Goal: Information Seeking & Learning: Learn about a topic

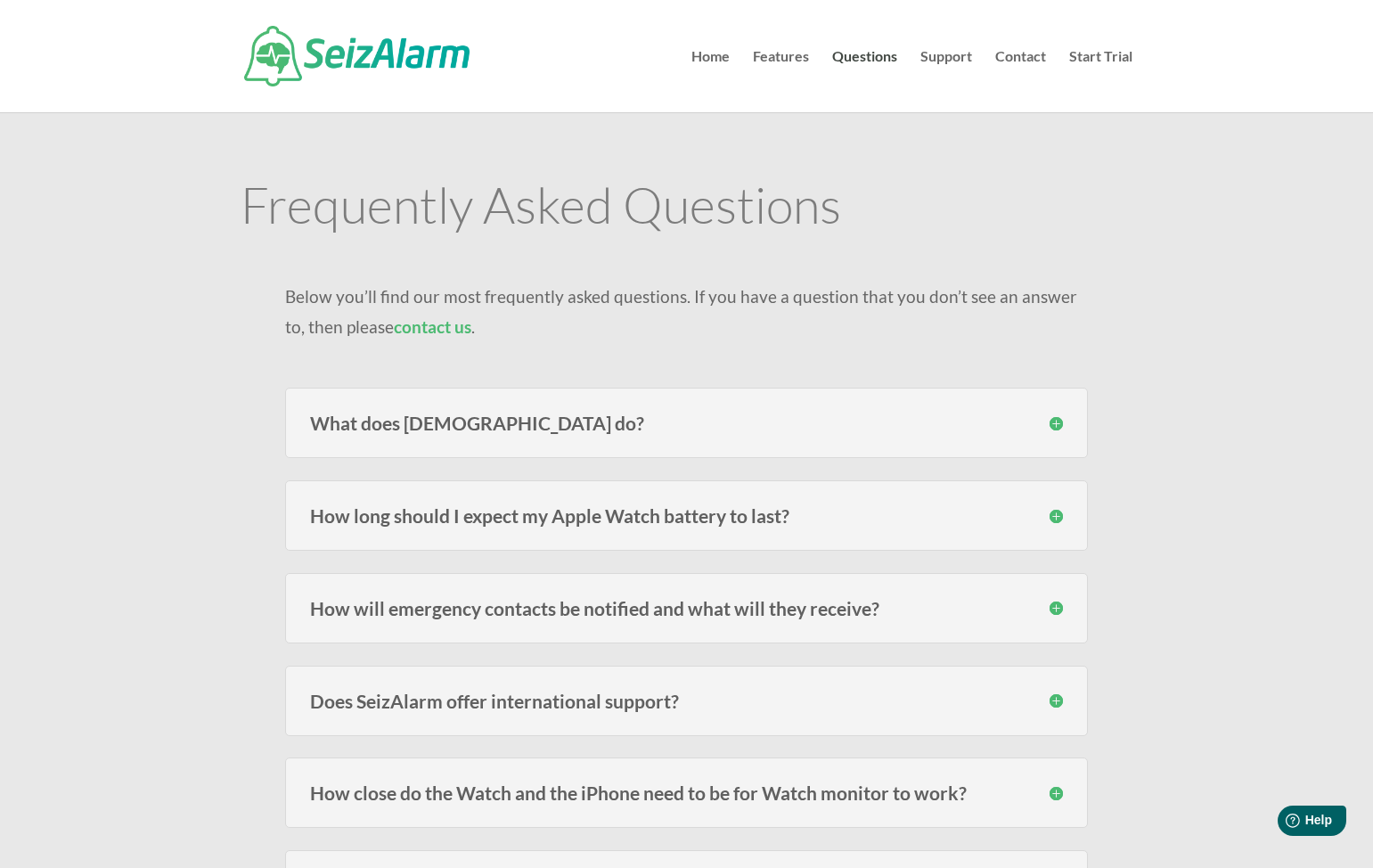
click at [608, 413] on h3 "What does [DEMOGRAPHIC_DATA] do?" at bounding box center [686, 423] width 752 height 19
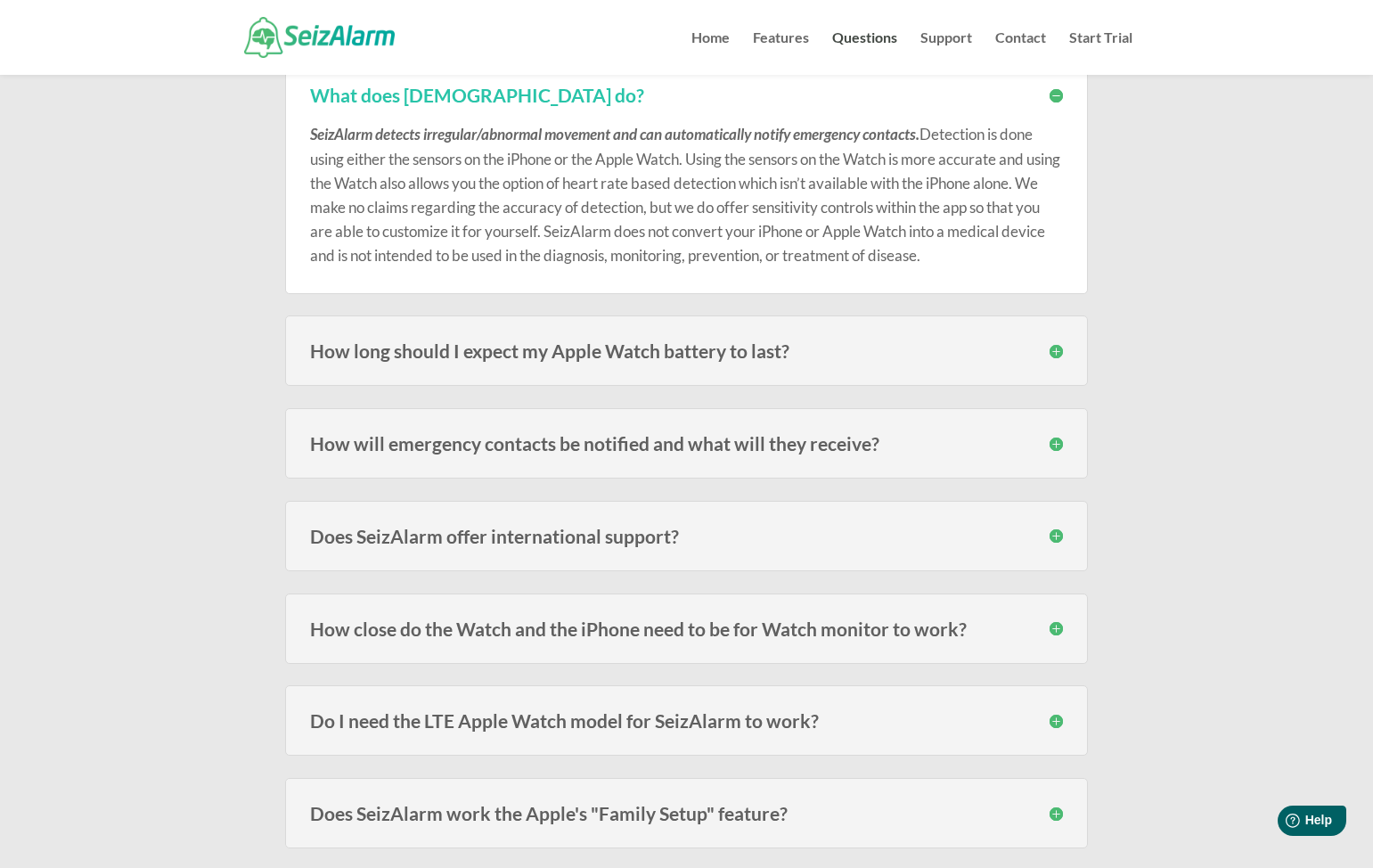
scroll to position [296, 0]
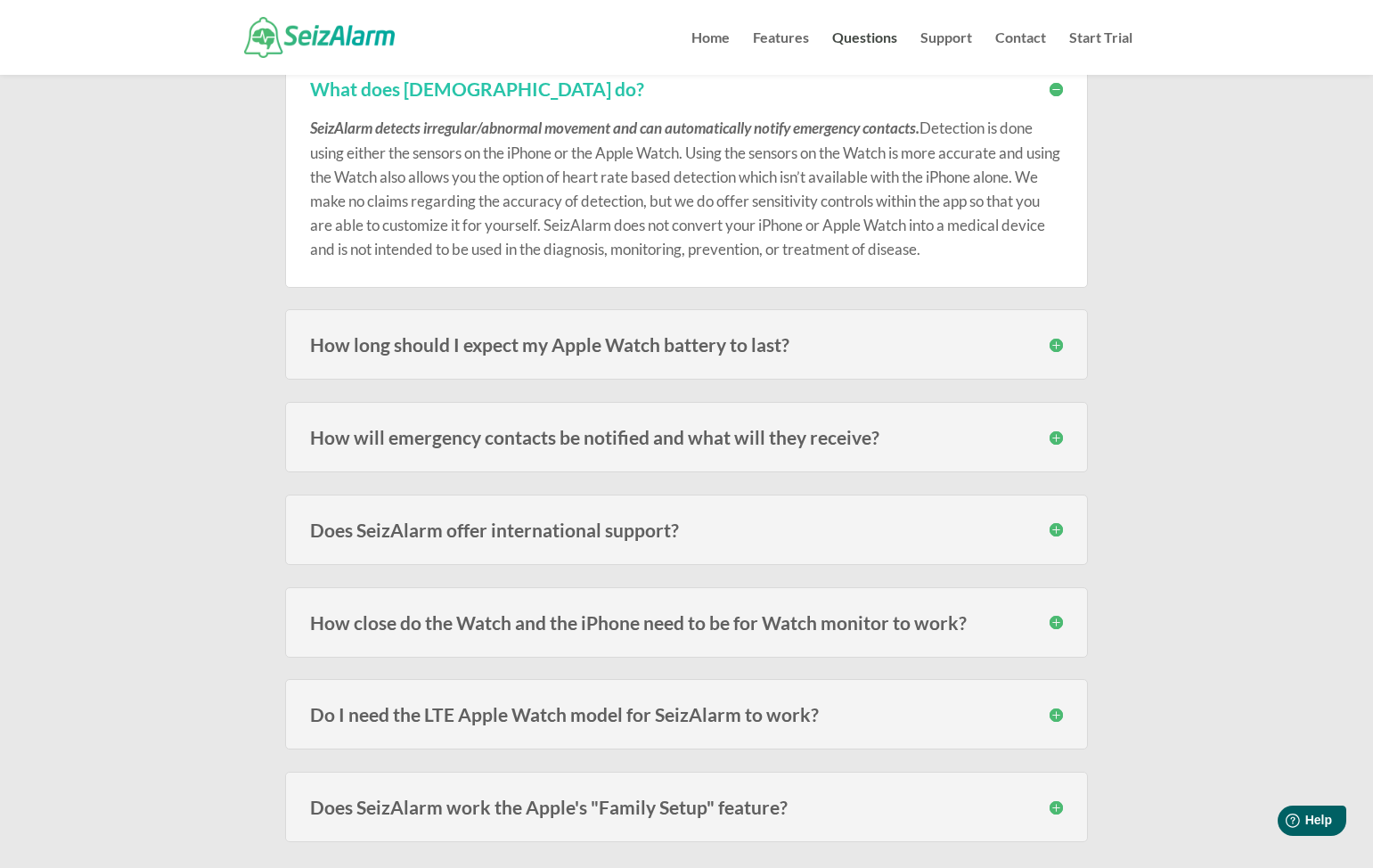
click at [595, 446] on h3 "How will emergency contacts be notified and what will they receive?" at bounding box center [686, 437] width 752 height 19
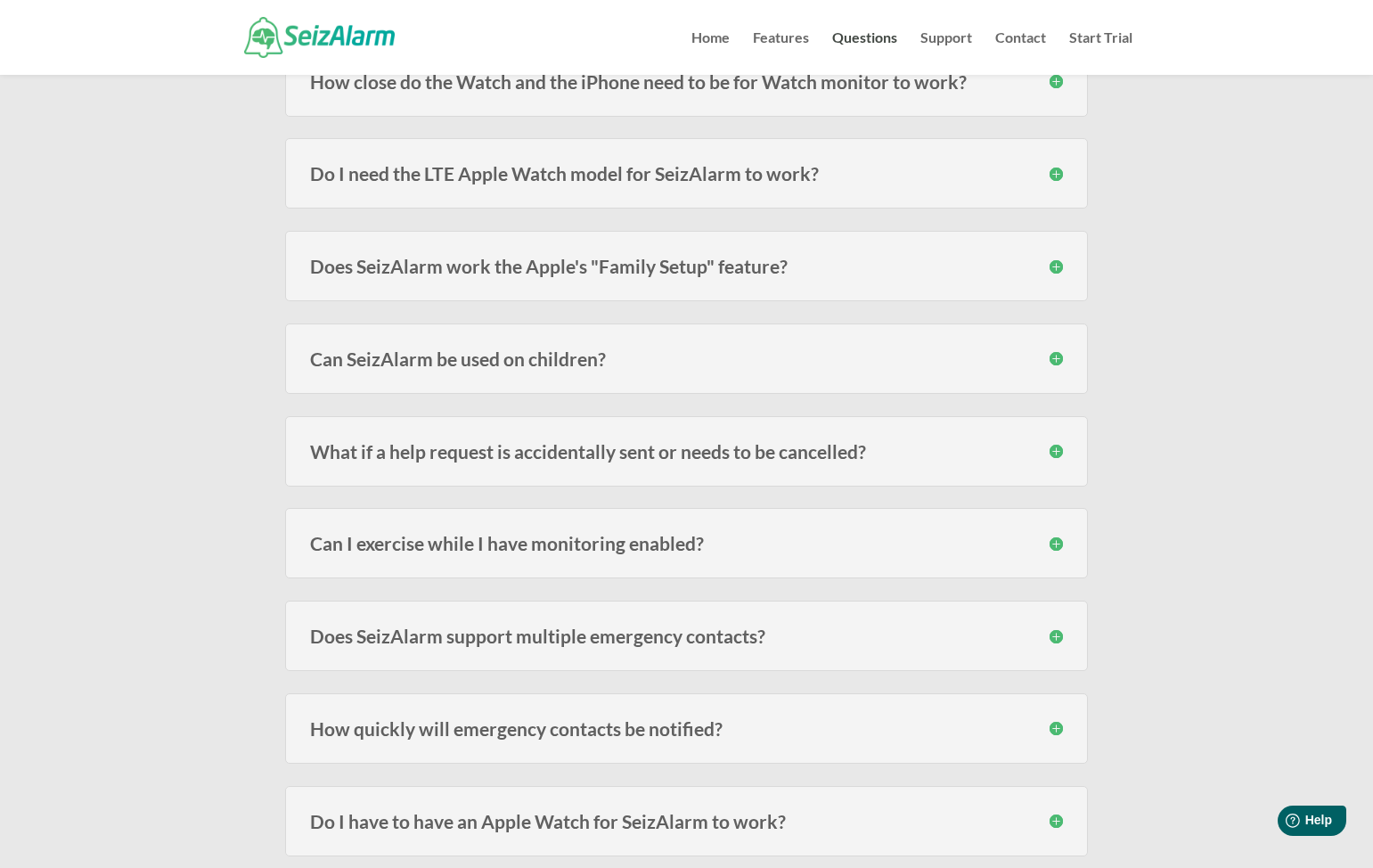
scroll to position [952, 0]
click at [524, 547] on h3 "Can I exercise while I have monitoring enabled?" at bounding box center [686, 542] width 752 height 19
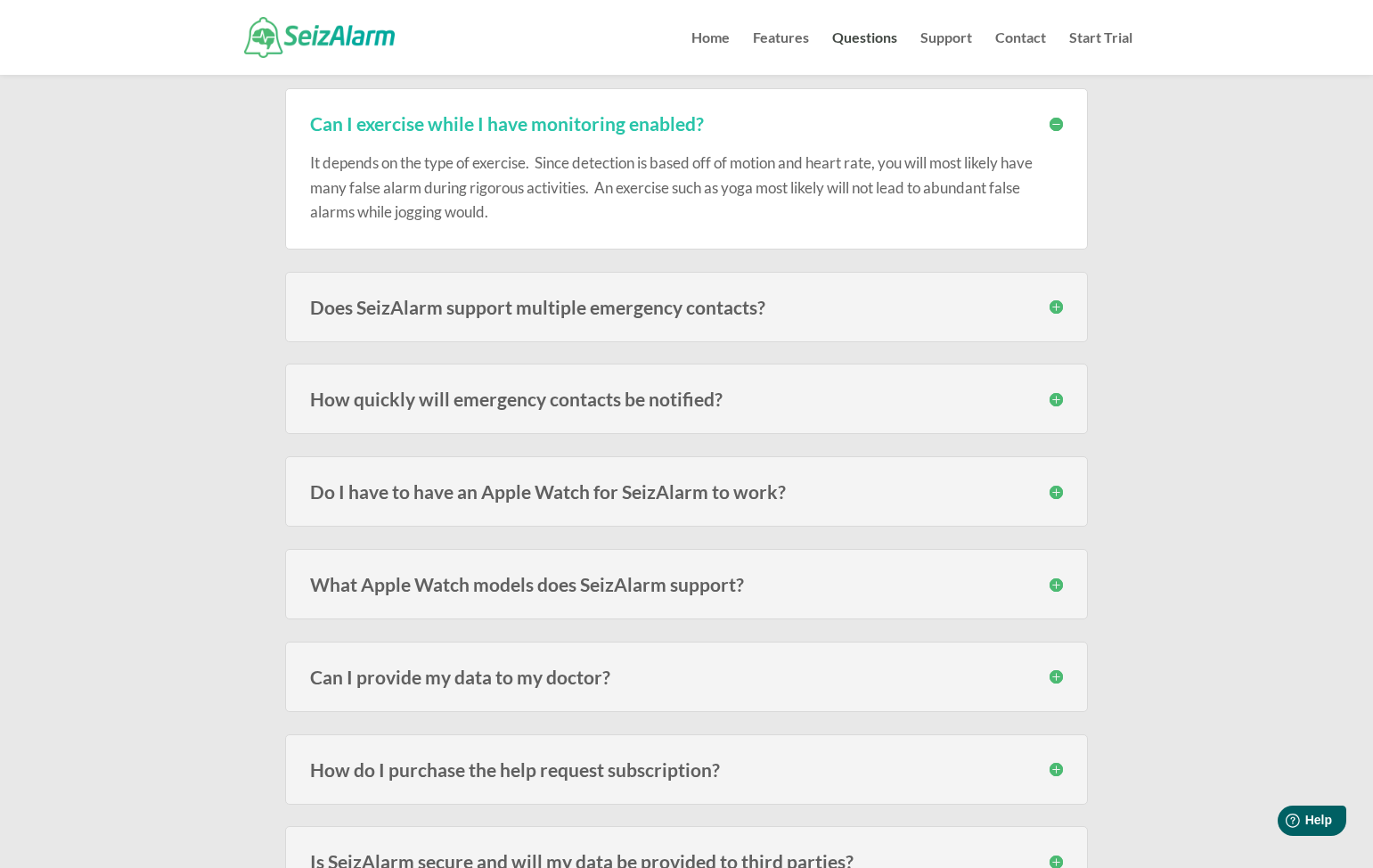
scroll to position [1687, 0]
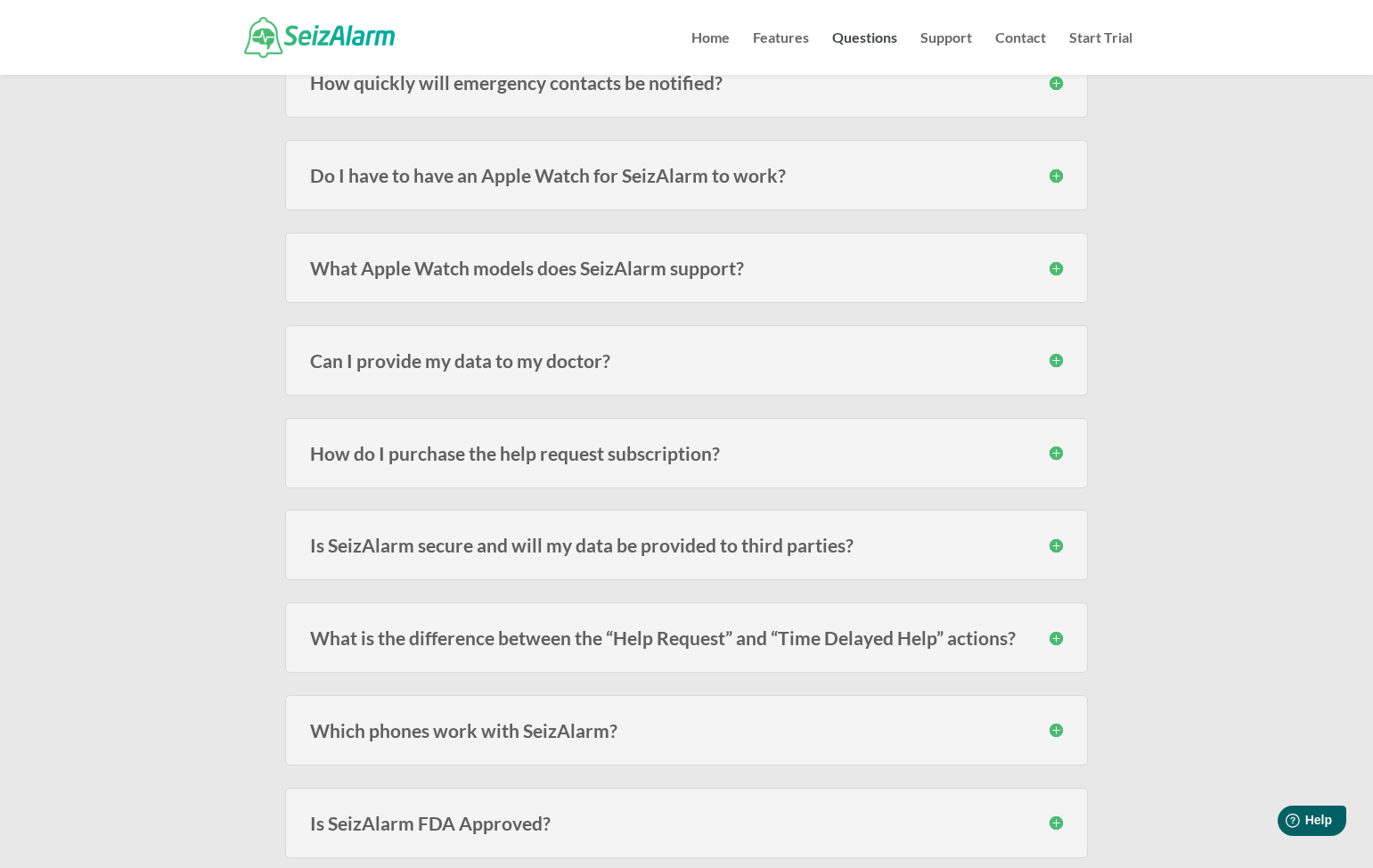
click at [537, 360] on h3 "Can I provide my data to my doctor?" at bounding box center [686, 360] width 752 height 19
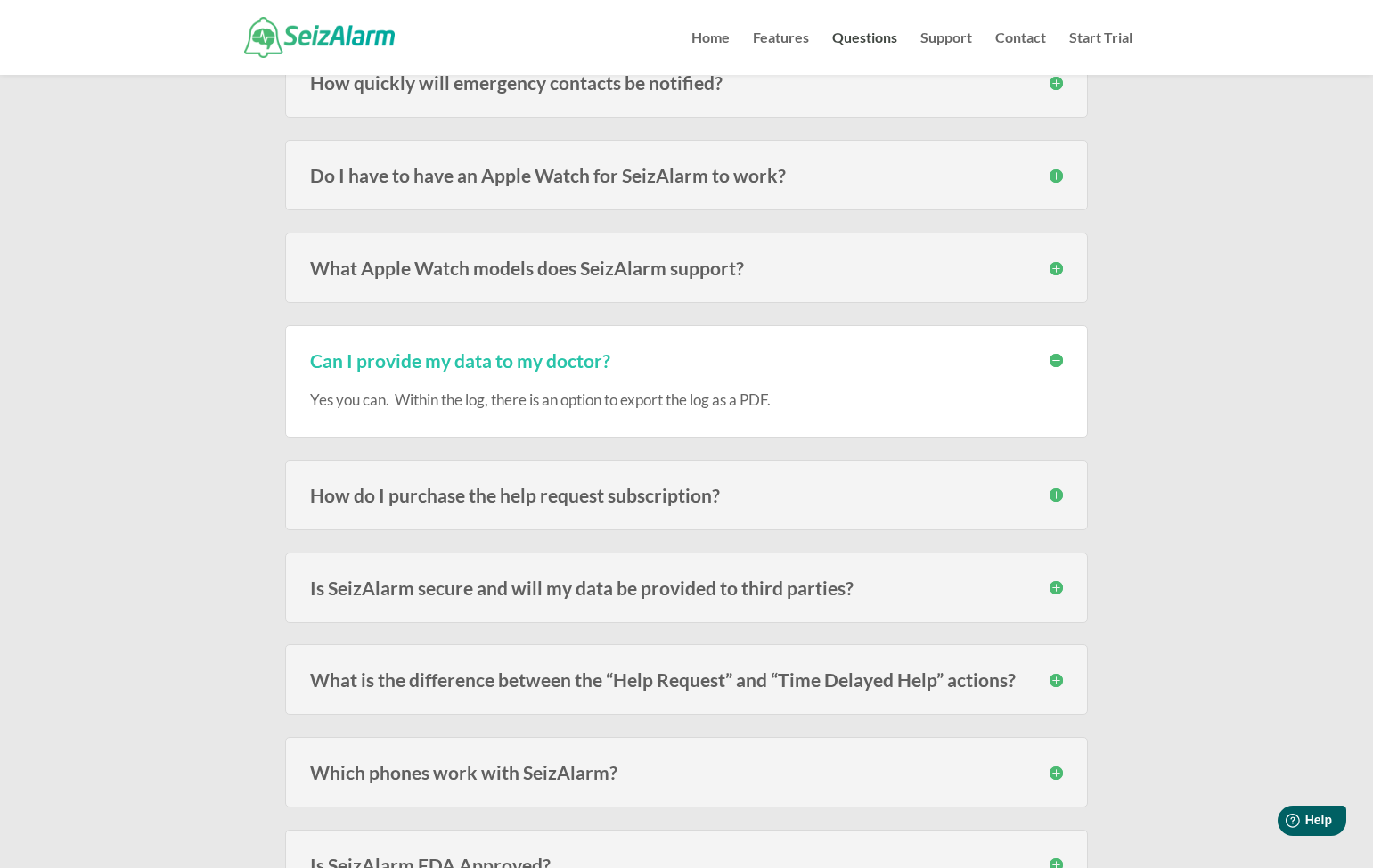
click at [537, 360] on h3 "Can I provide my data to my doctor?" at bounding box center [686, 360] width 752 height 19
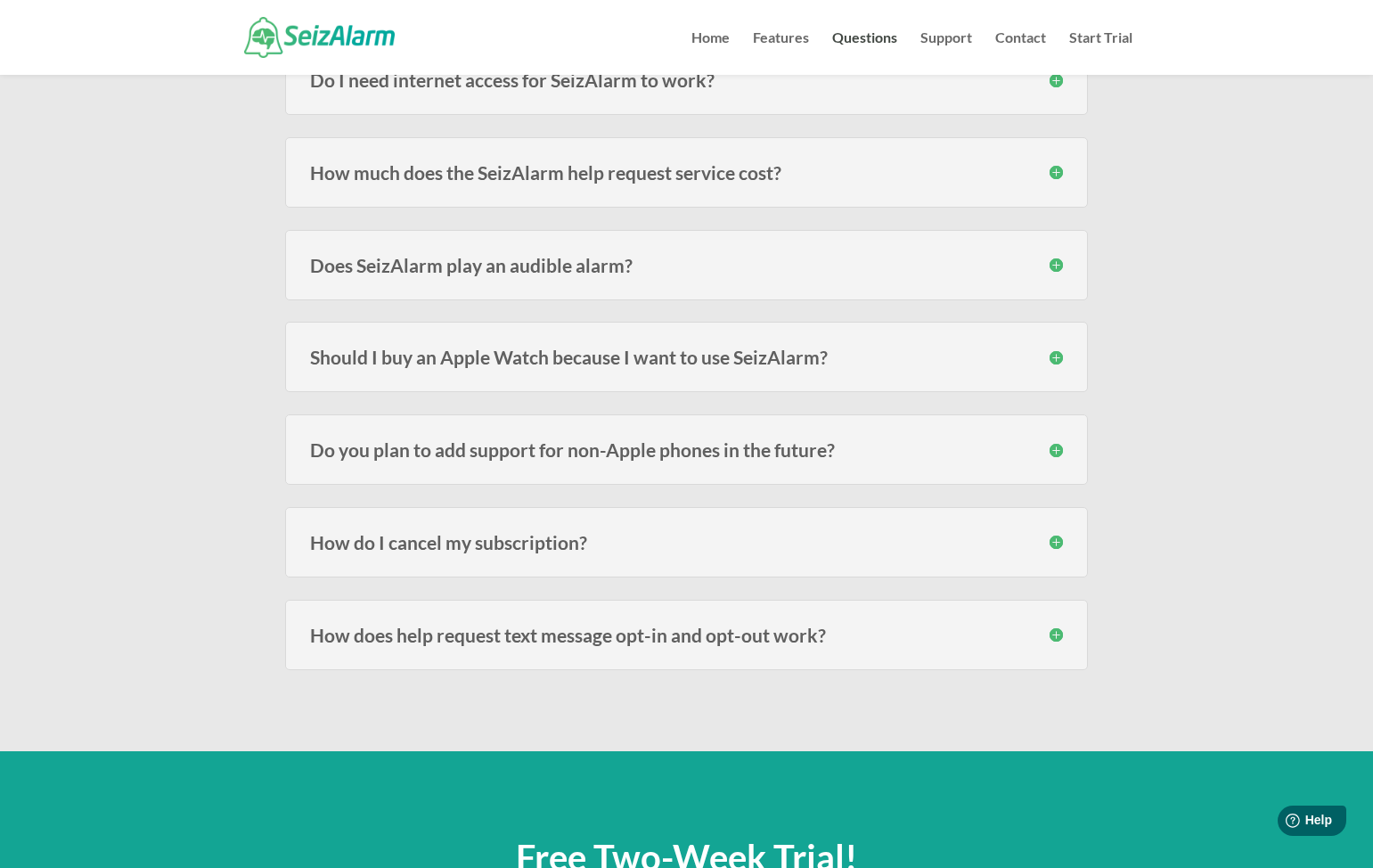
scroll to position [2669, 0]
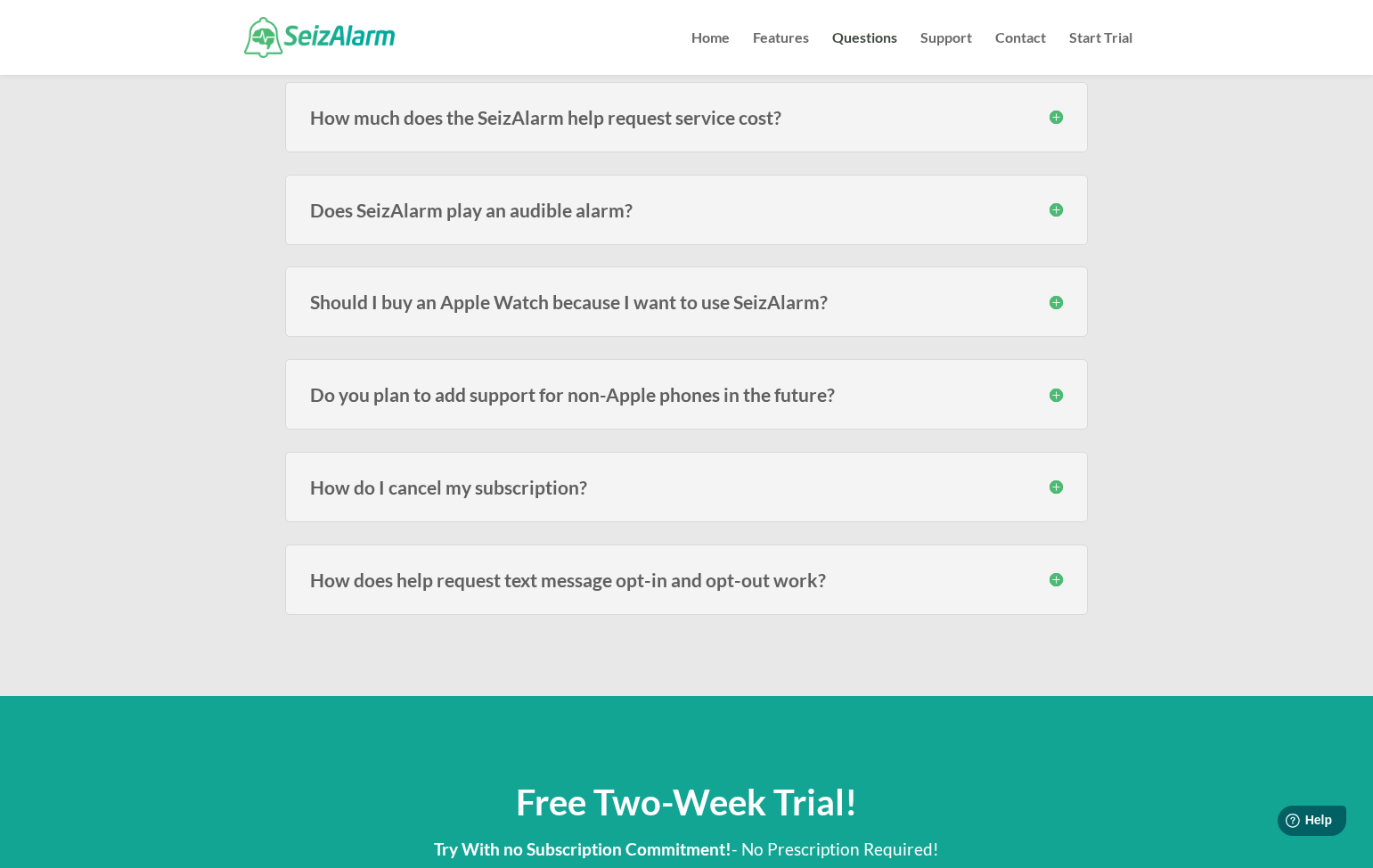
click at [761, 316] on div "Should I buy an Apple Watch because I want to use SeizAlarm? The idea for SeizA…" at bounding box center [686, 301] width 803 height 70
click at [754, 308] on h3 "Should I buy an Apple Watch because I want to use SeizAlarm?" at bounding box center [686, 301] width 752 height 19
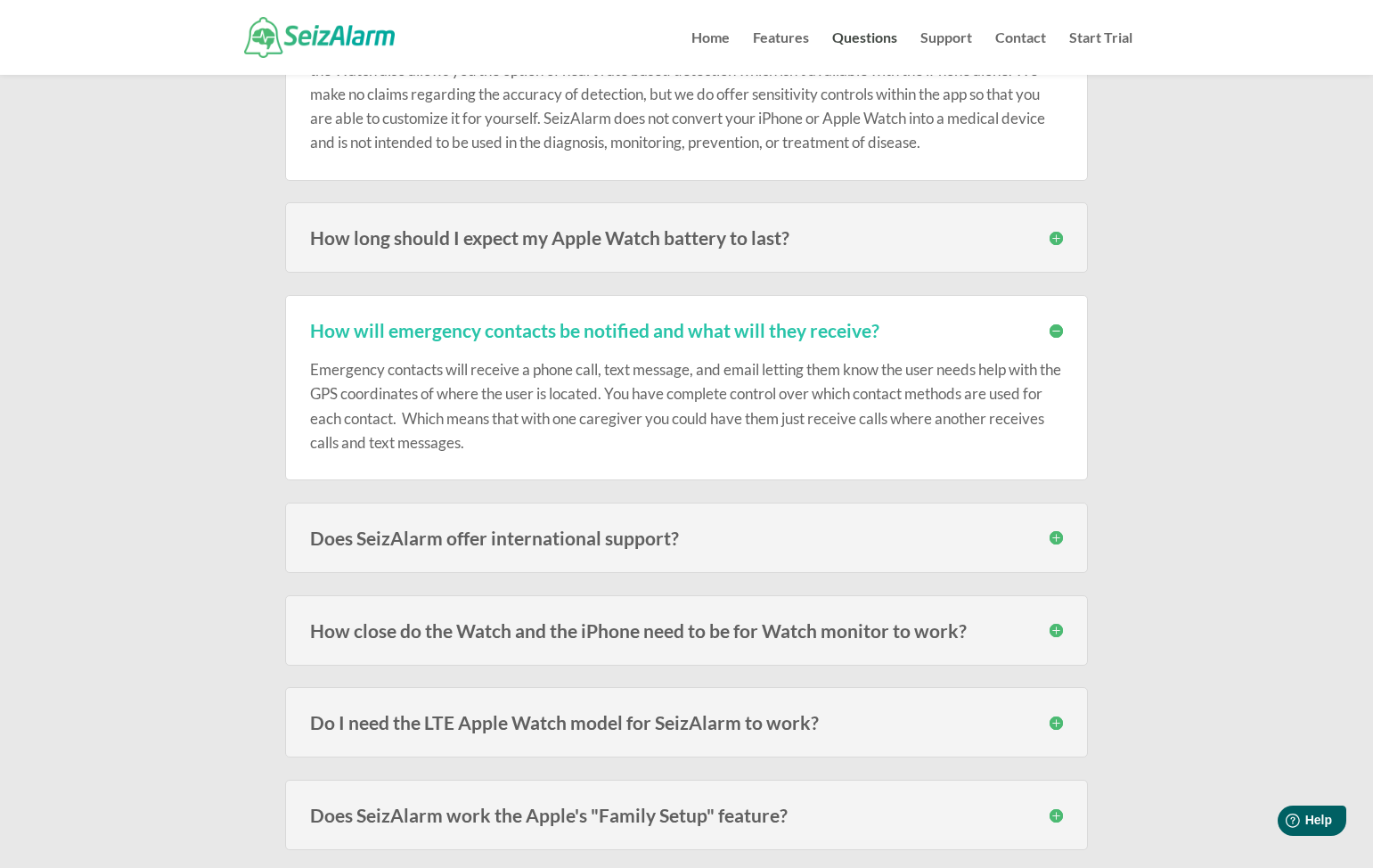
scroll to position [0, 0]
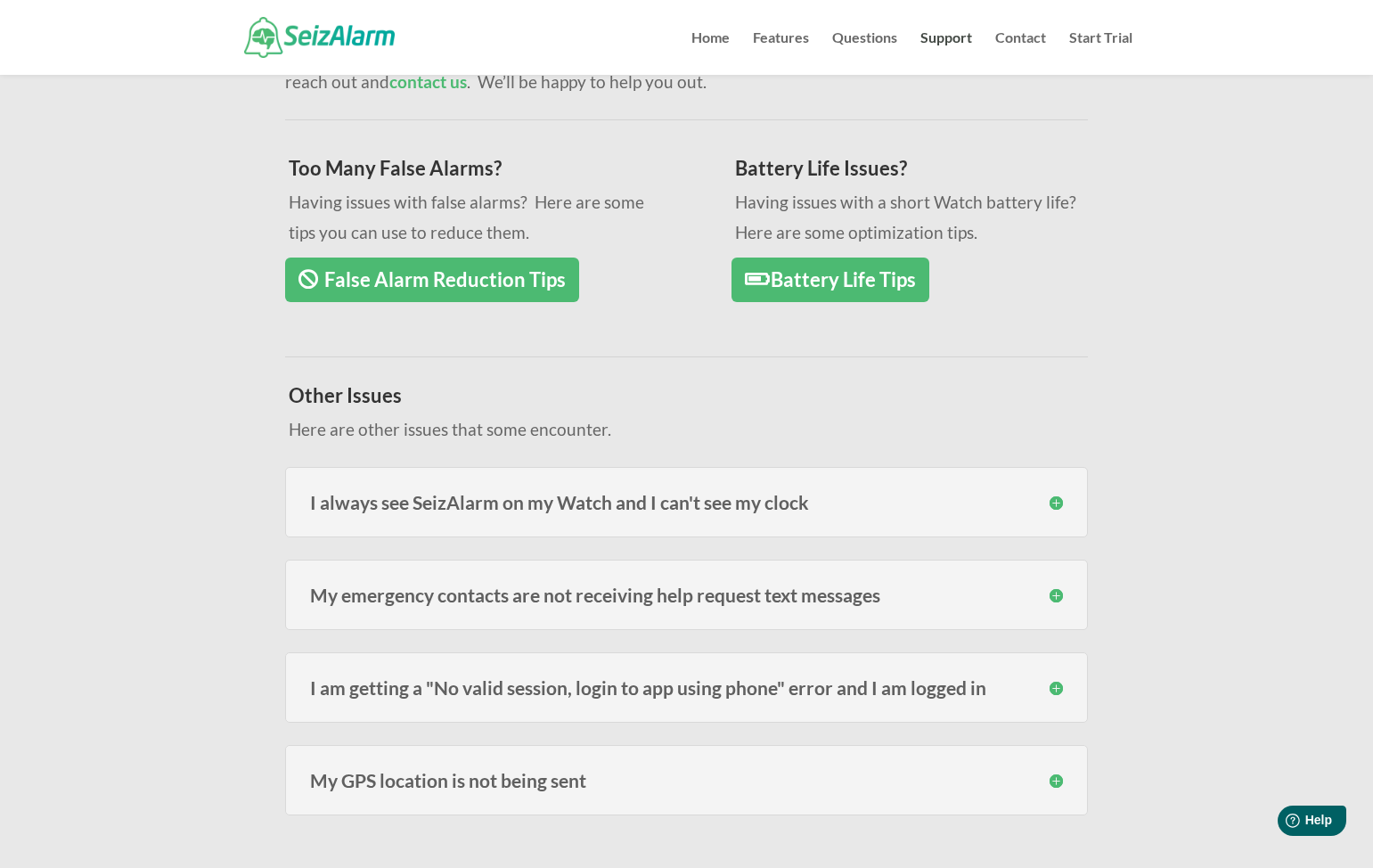
scroll to position [256, 0]
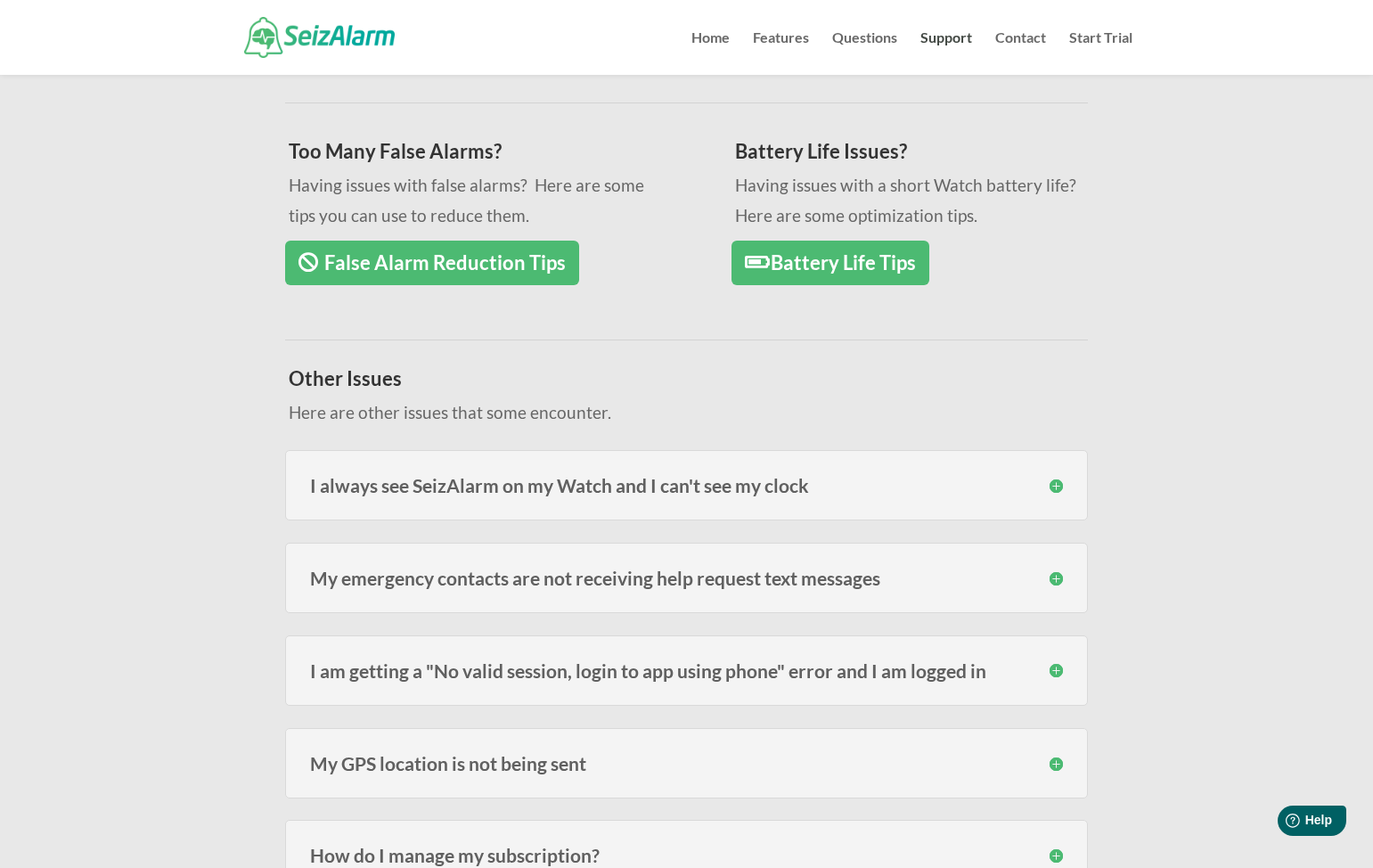
click at [479, 479] on h3 "I always see SeizAlarm on my Watch and I can't see my clock" at bounding box center [686, 485] width 752 height 19
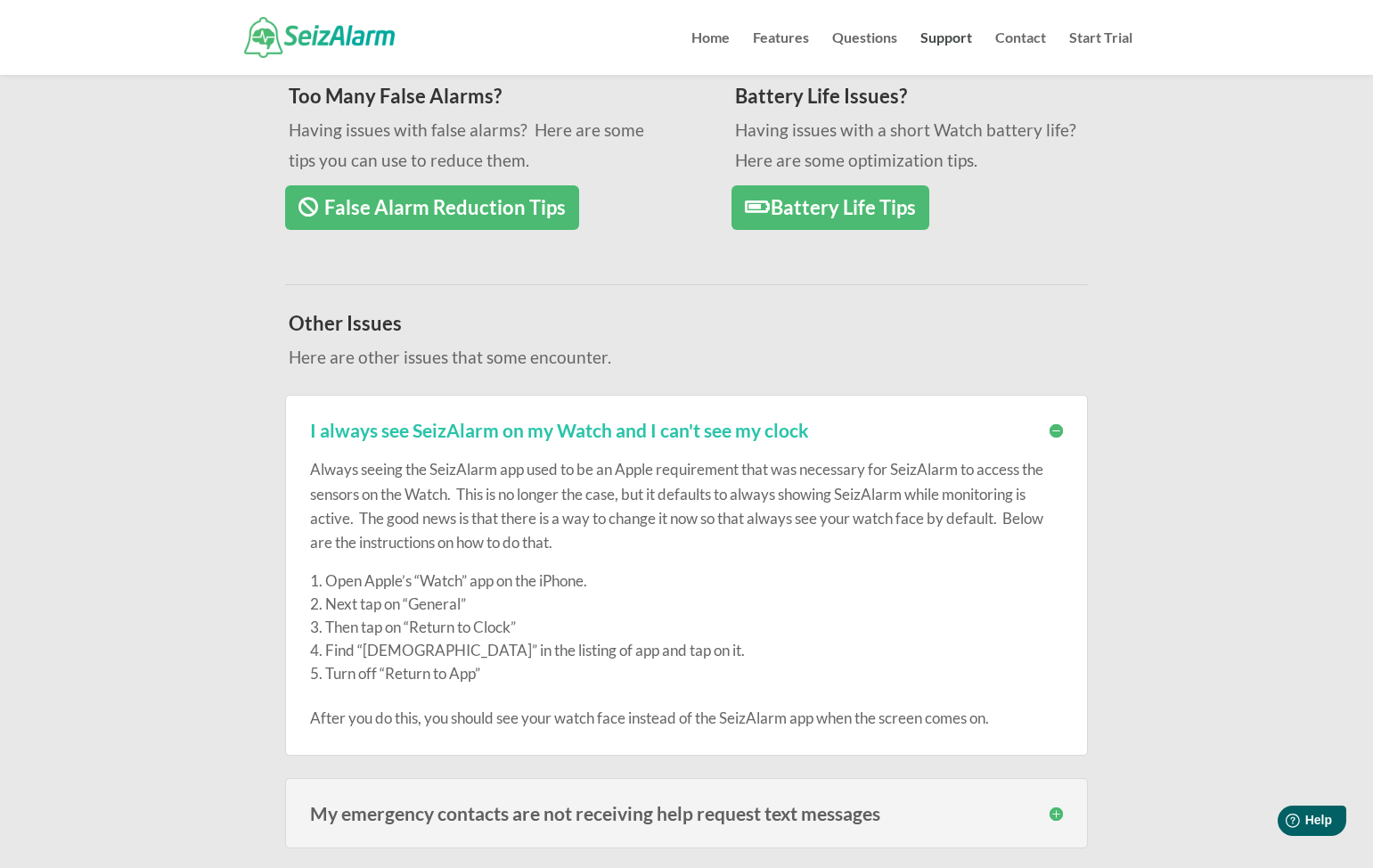
scroll to position [315, 0]
